Goal: Ask a question

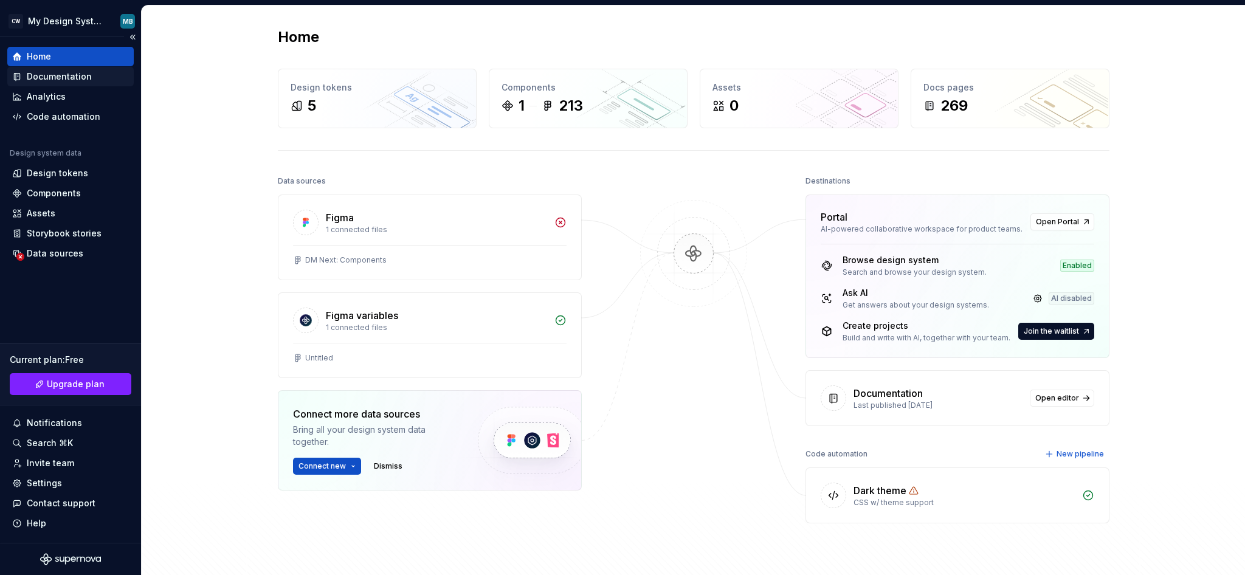
click at [77, 69] on div "Documentation" at bounding box center [70, 76] width 126 height 19
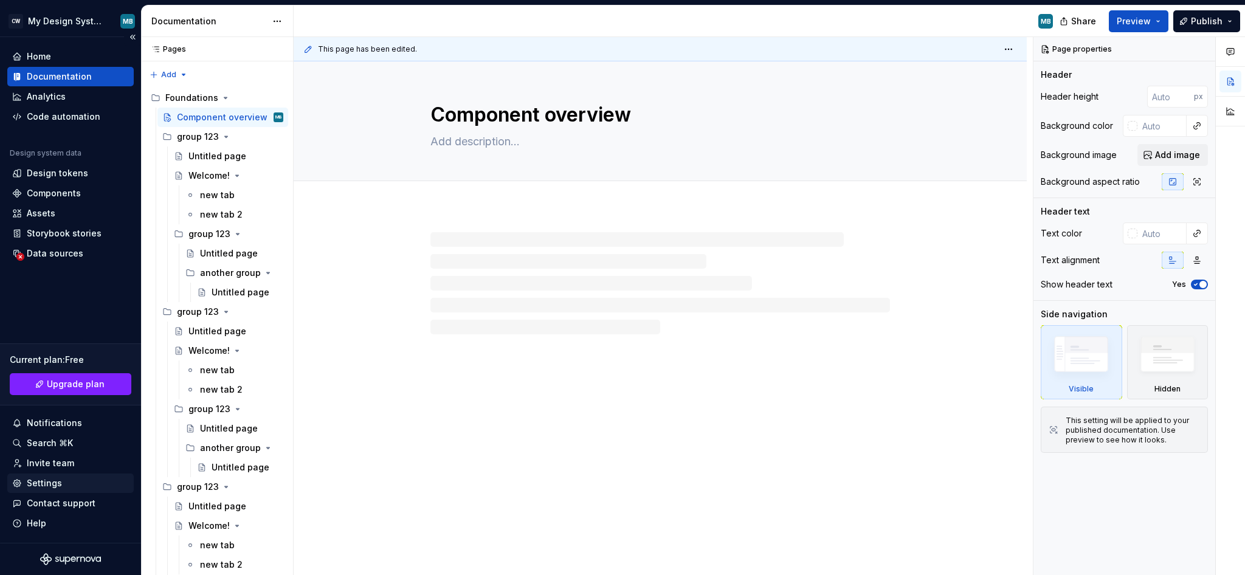
type textarea "*"
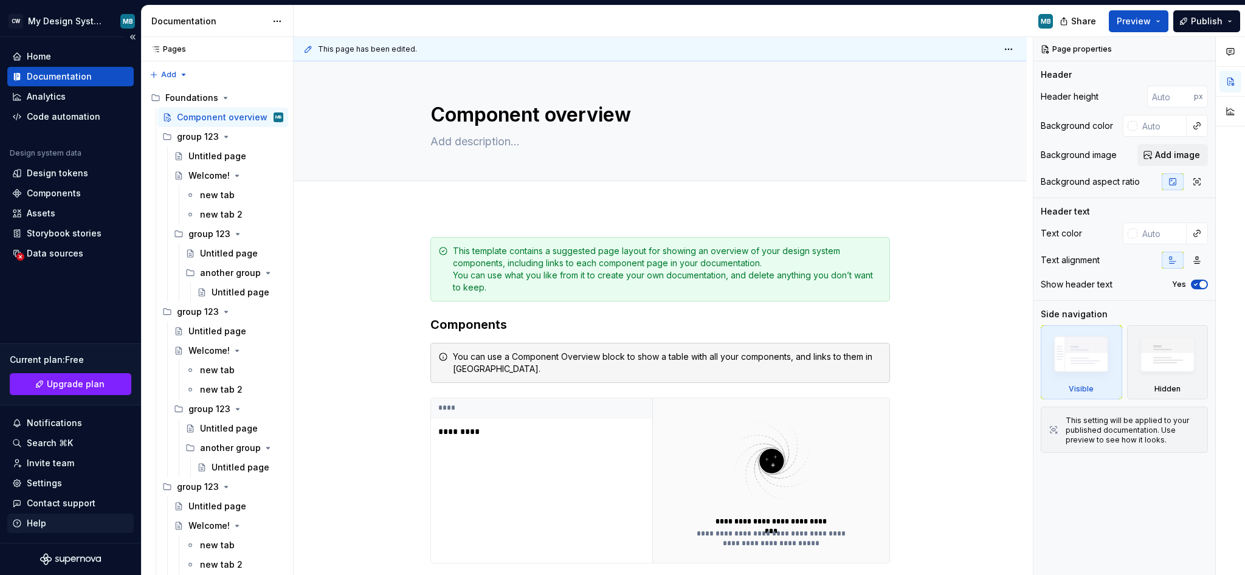
click at [46, 521] on div "Help" at bounding box center [70, 523] width 117 height 12
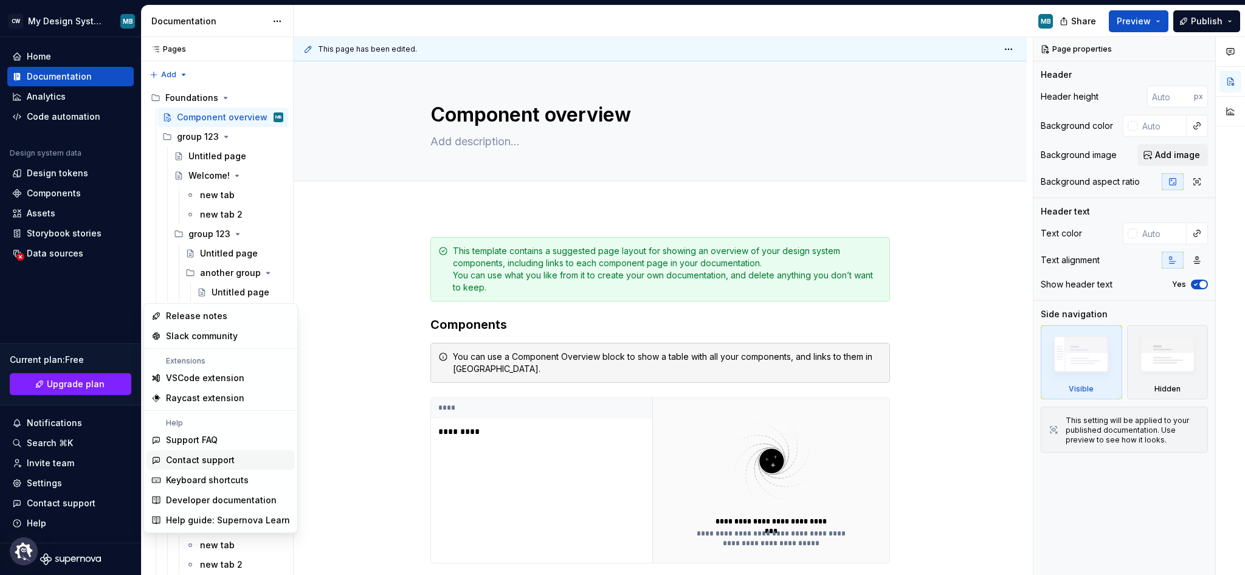
click at [221, 460] on div "Contact support" at bounding box center [200, 460] width 69 height 12
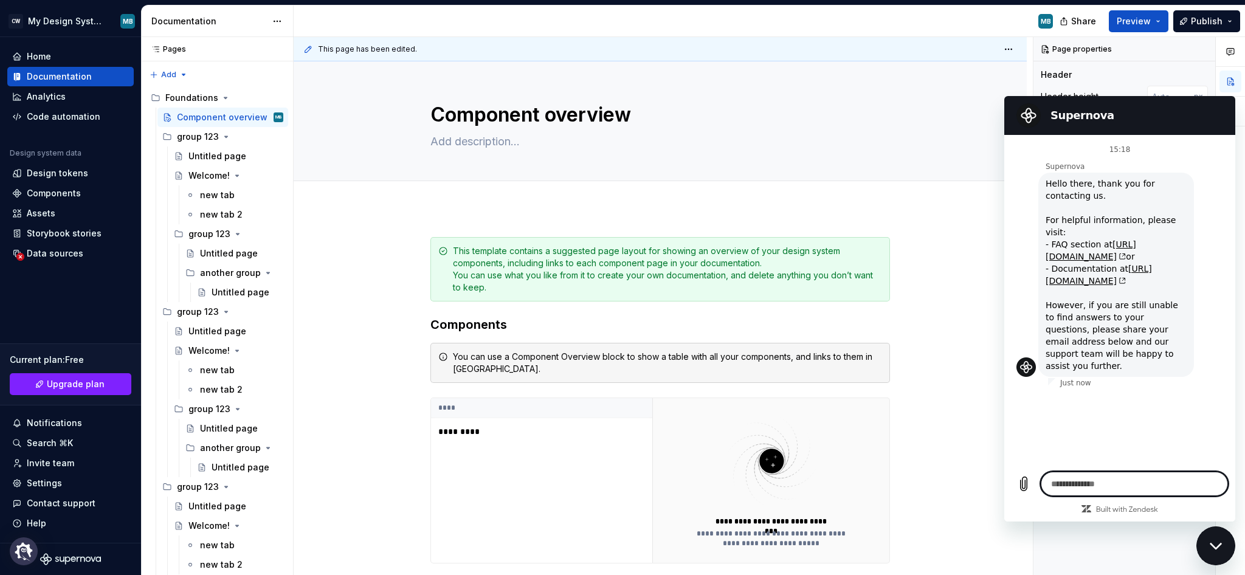
type textarea "*"
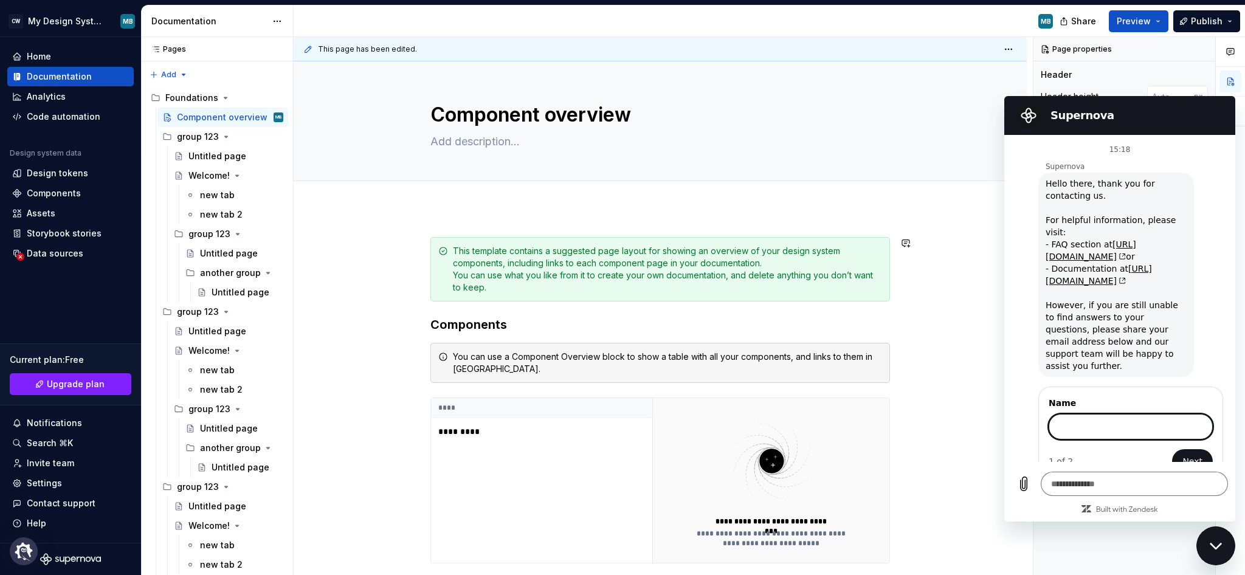
type textarea "*"
click at [1039, 85] on div "Page properties Header Header height px Background color Background image Add i…" at bounding box center [1124, 306] width 182 height 539
click at [1216, 553] on div "Close messaging window" at bounding box center [1216, 546] width 36 height 36
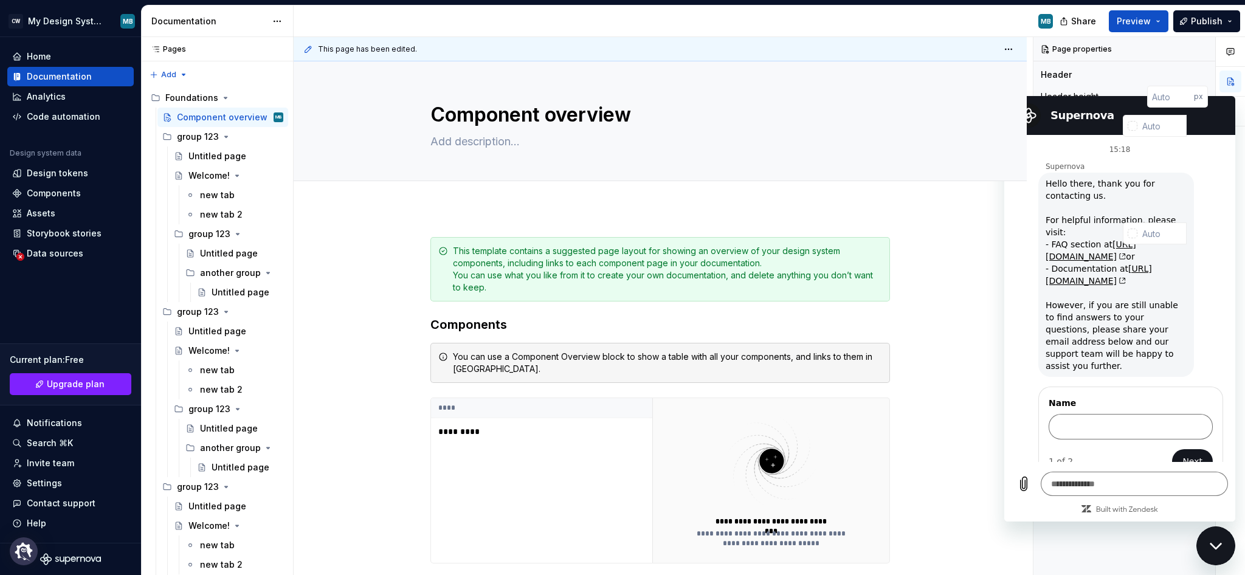
type textarea "*"
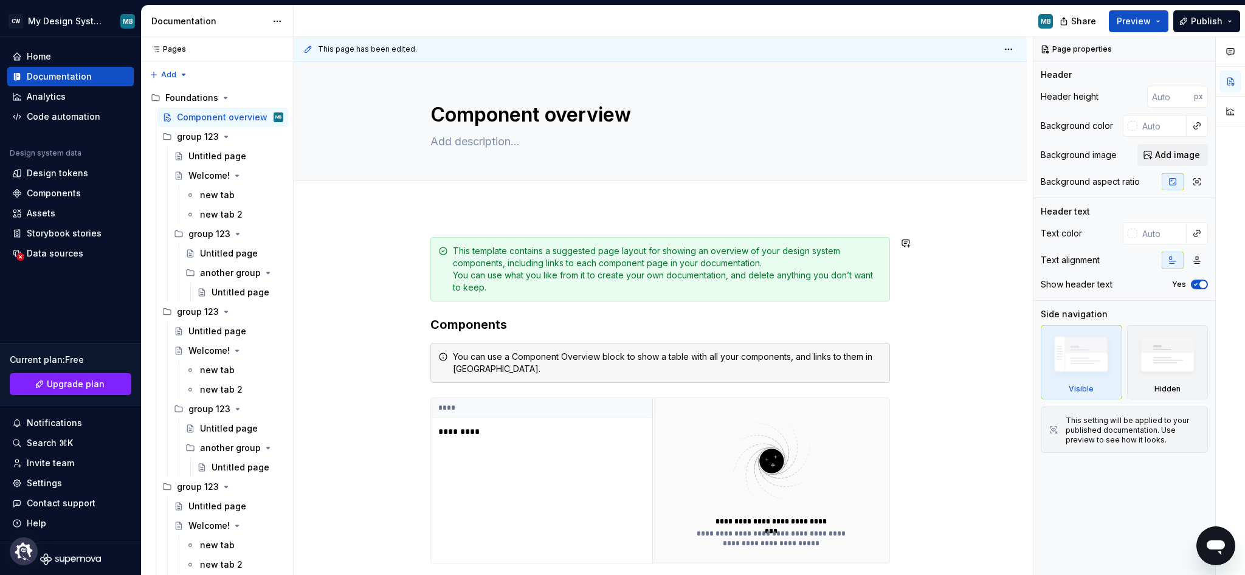
type textarea "*"
